Goal: Information Seeking & Learning: Learn about a topic

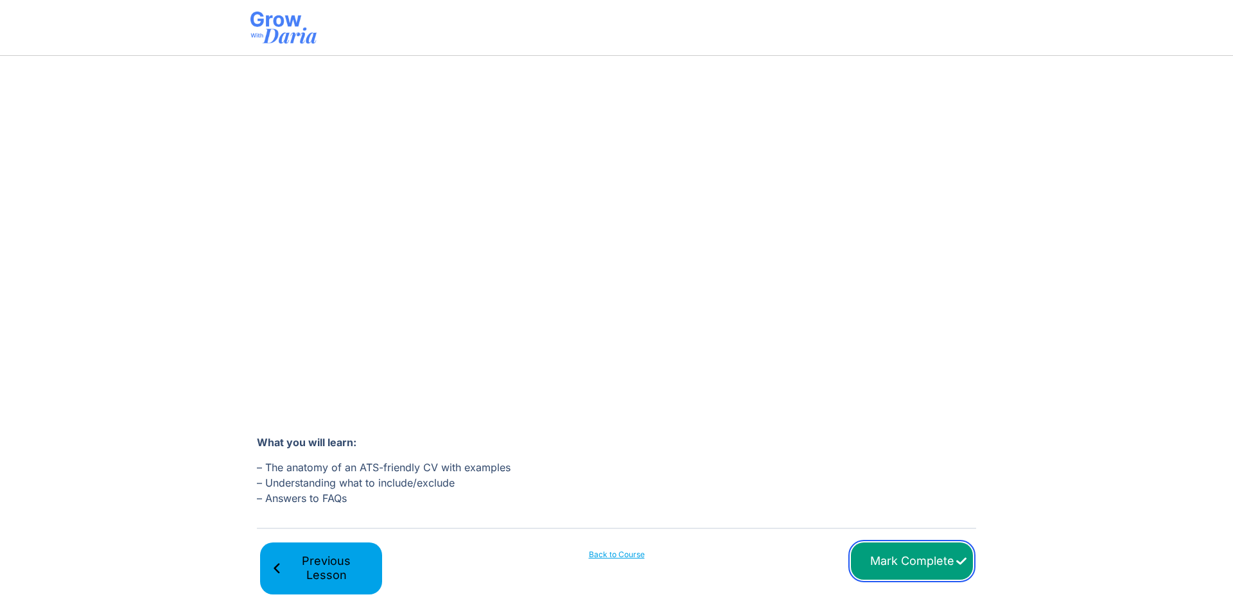
click at [933, 554] on input "Mark Complete" at bounding box center [912, 562] width 122 height 38
click at [903, 551] on link "Next Lesson" at bounding box center [912, 569] width 122 height 52
click at [915, 565] on span "Next Lesson" at bounding box center [907, 568] width 89 height 29
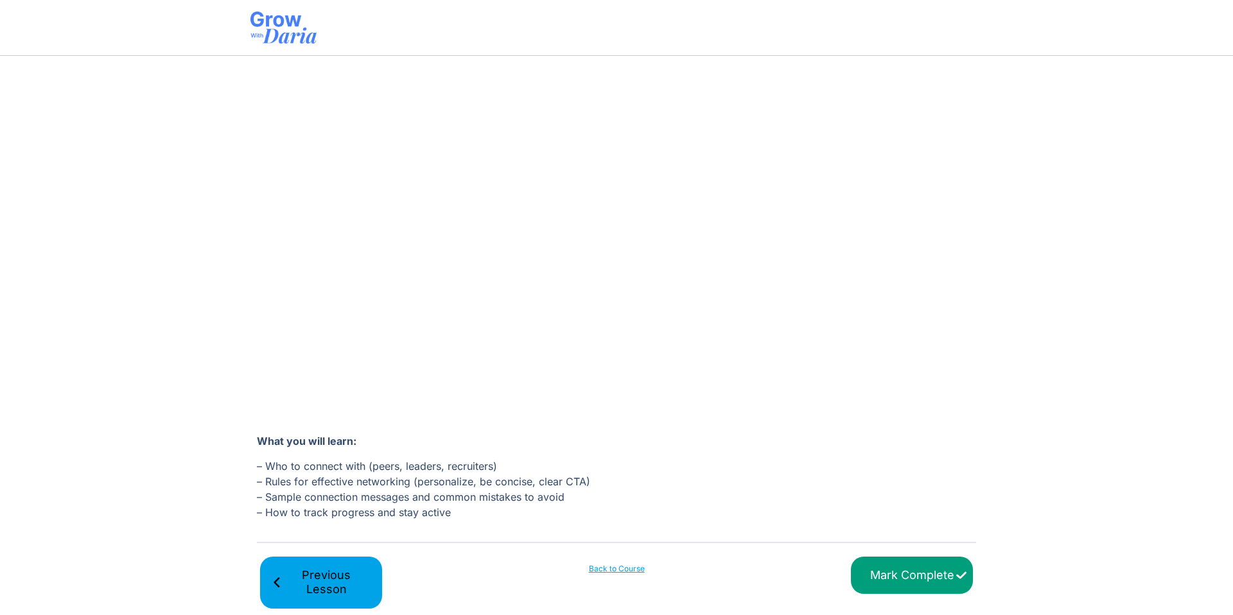
scroll to position [183, 0]
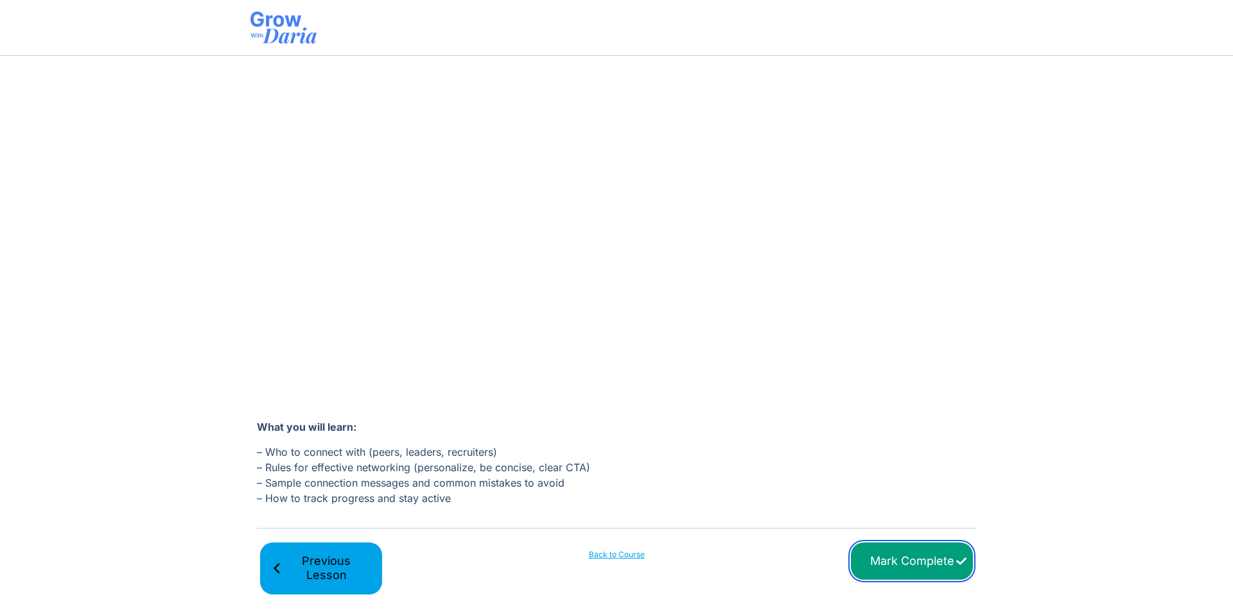
click at [903, 551] on input "Mark Complete" at bounding box center [912, 562] width 122 height 38
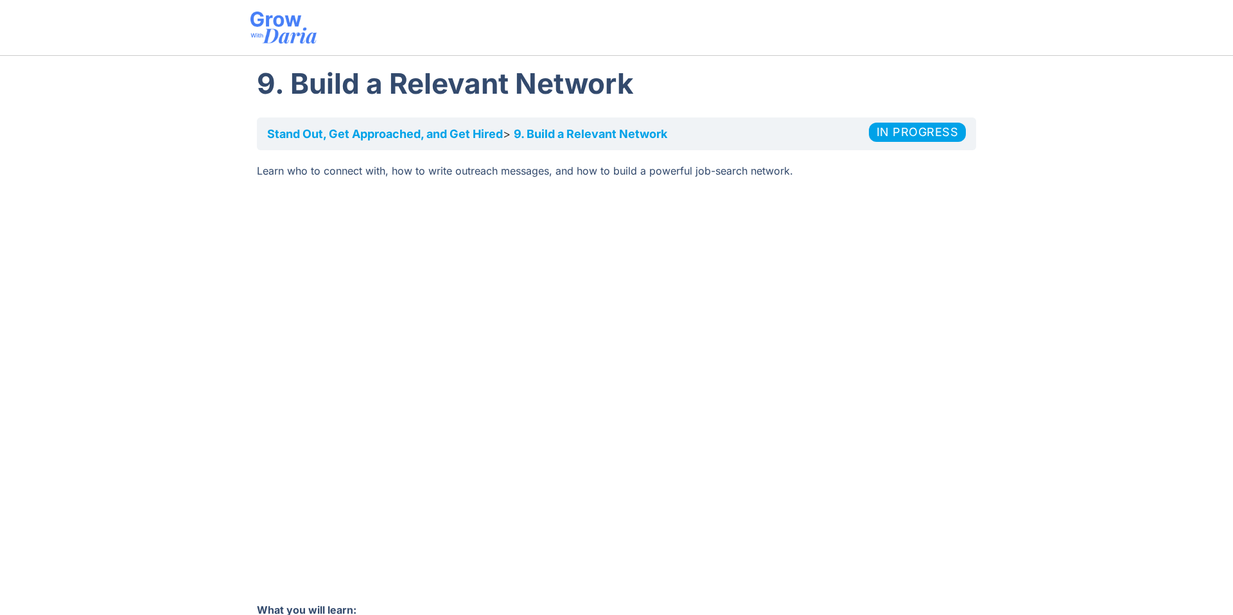
scroll to position [183, 0]
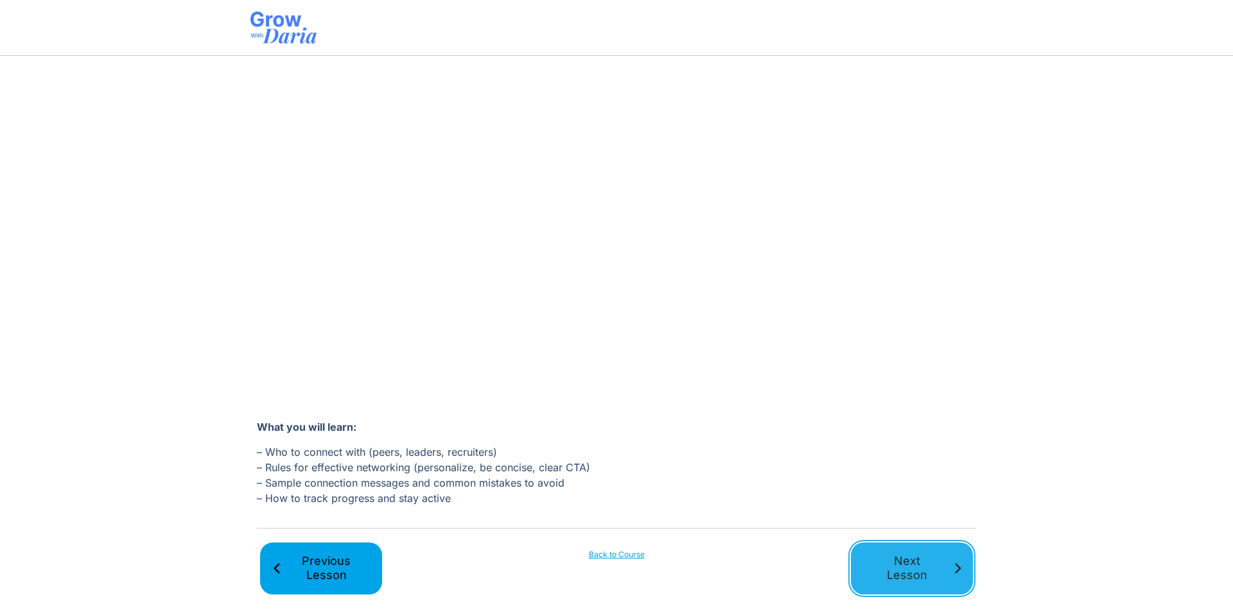
click at [924, 554] on span "Next Lesson" at bounding box center [907, 568] width 89 height 29
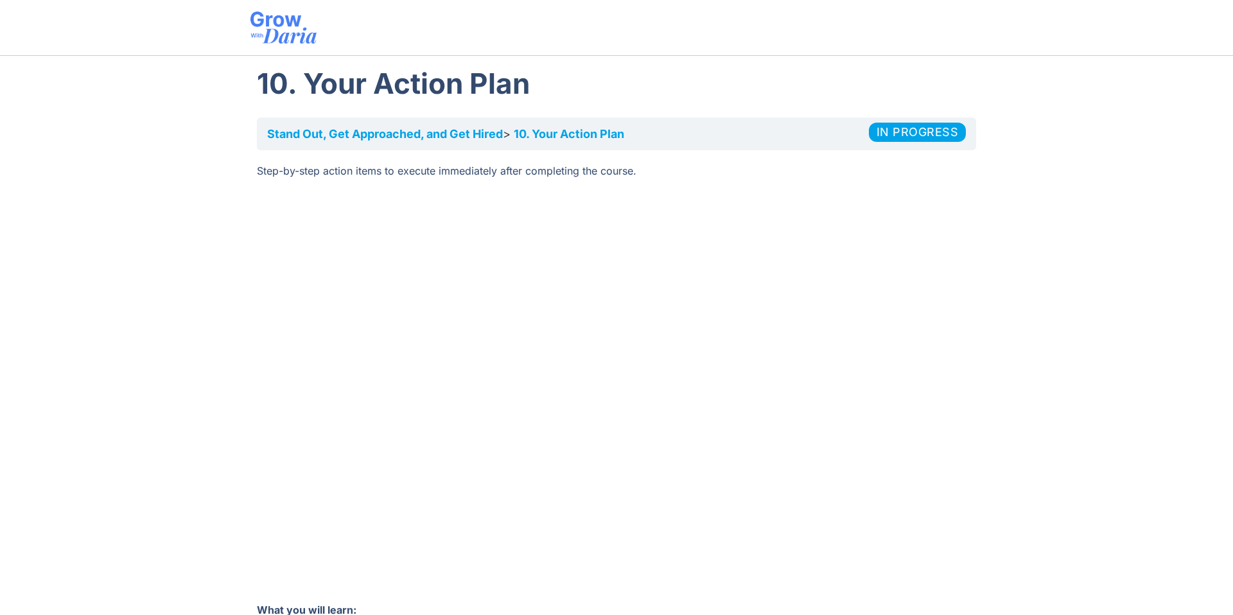
click at [489, 137] on link "Stand Out, Get Approached, and Get Hired​" at bounding box center [385, 133] width 236 height 13
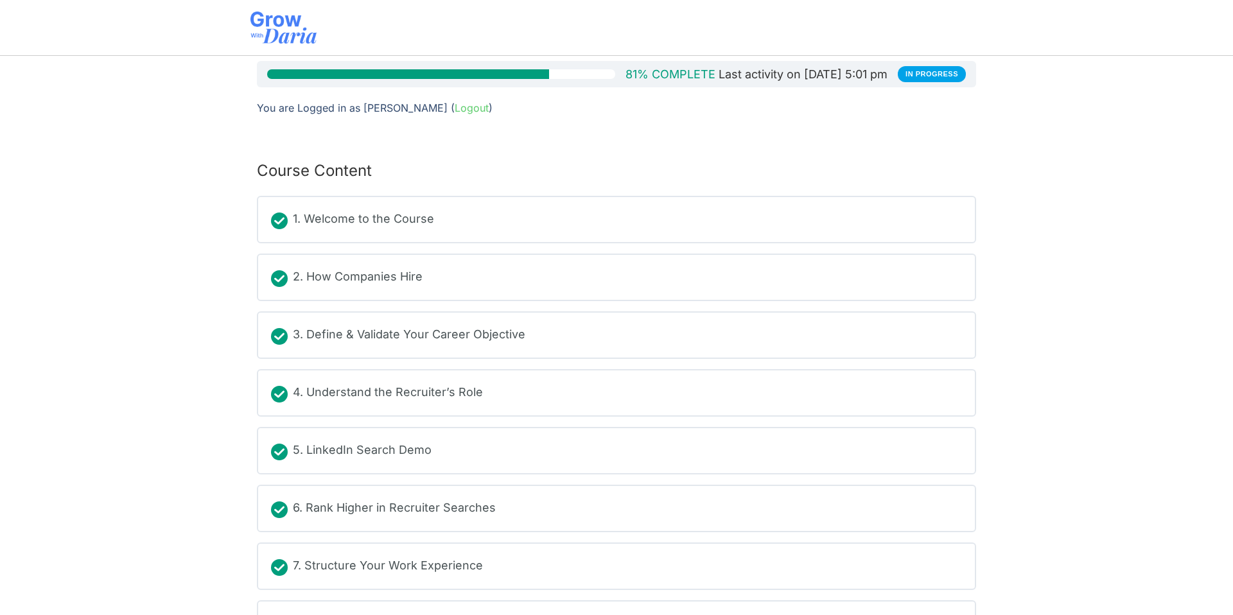
scroll to position [279, 0]
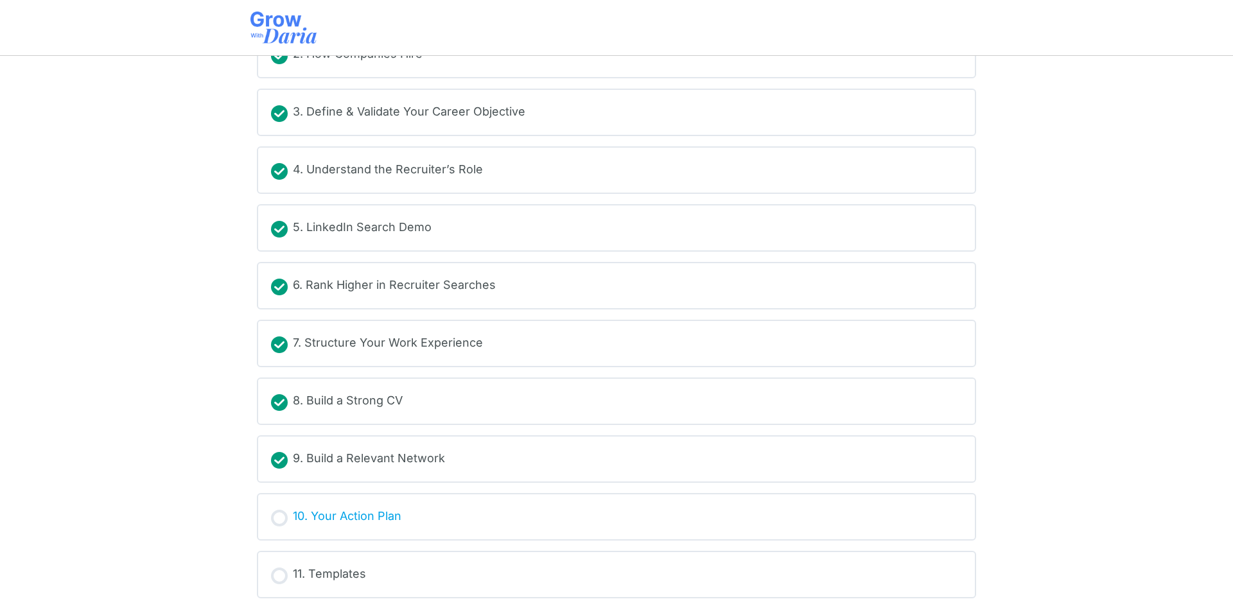
click at [511, 508] on link "10. Your Action Plan" at bounding box center [616, 516] width 691 height 19
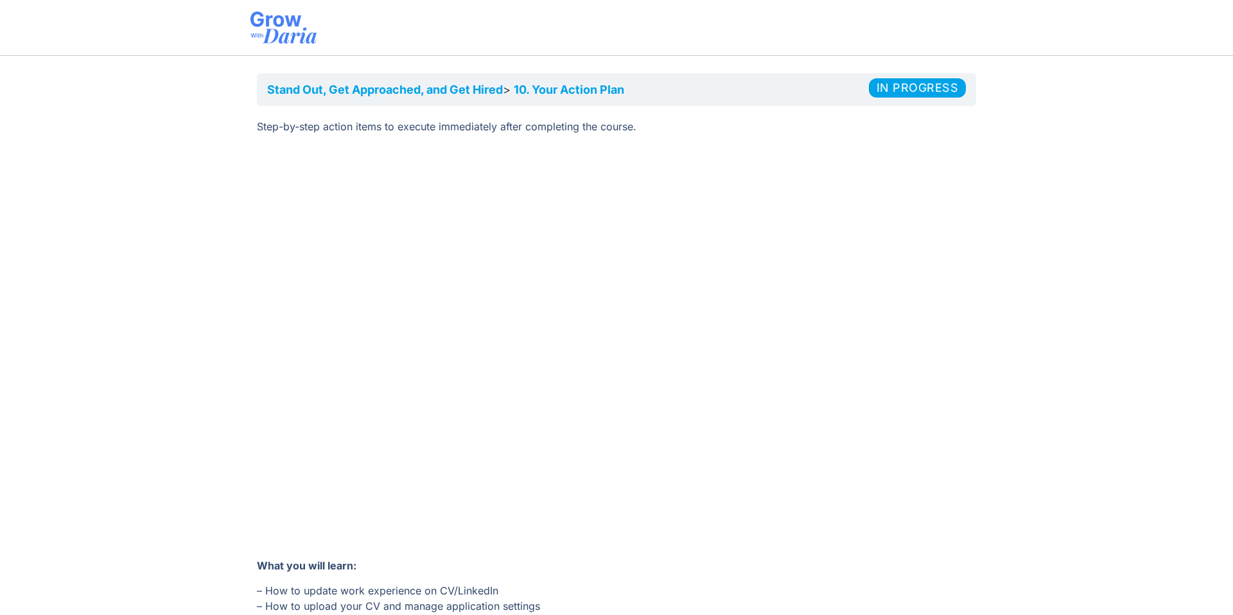
scroll to position [76, 0]
